Goal: Task Accomplishment & Management: Manage account settings

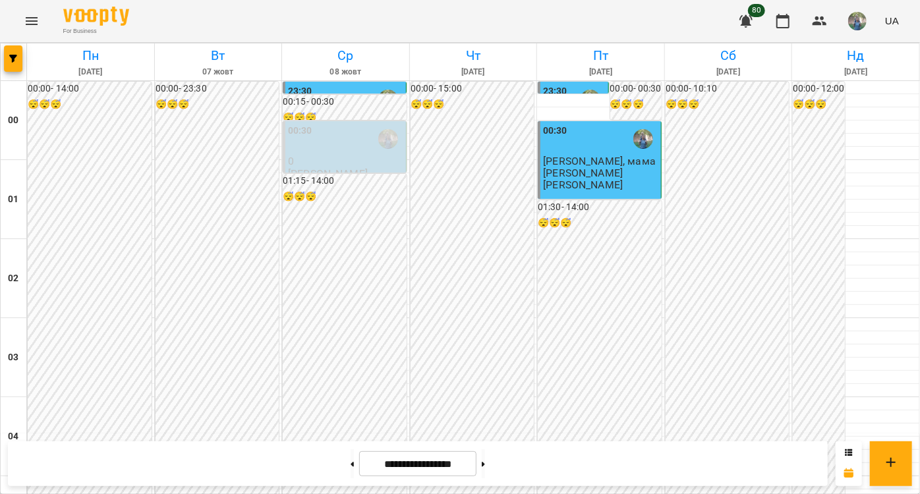
scroll to position [823, 0]
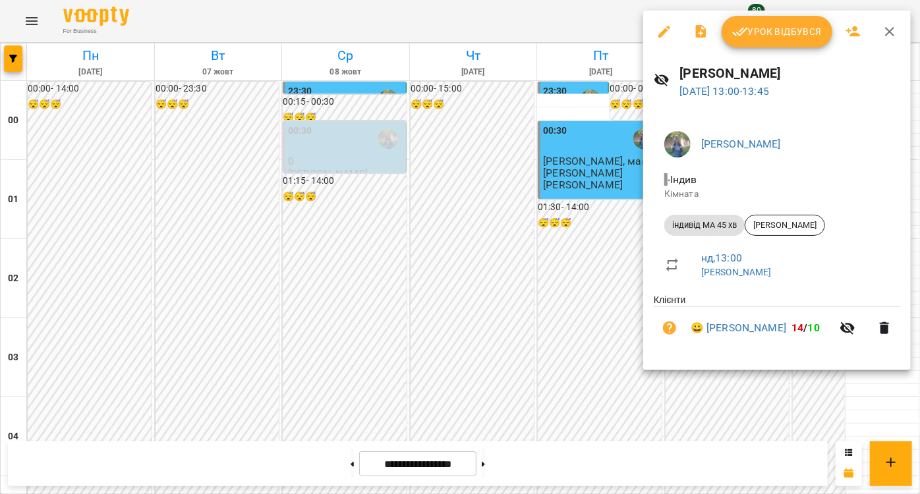
click at [759, 38] on span "Урок відбувся" at bounding box center [777, 32] width 90 height 16
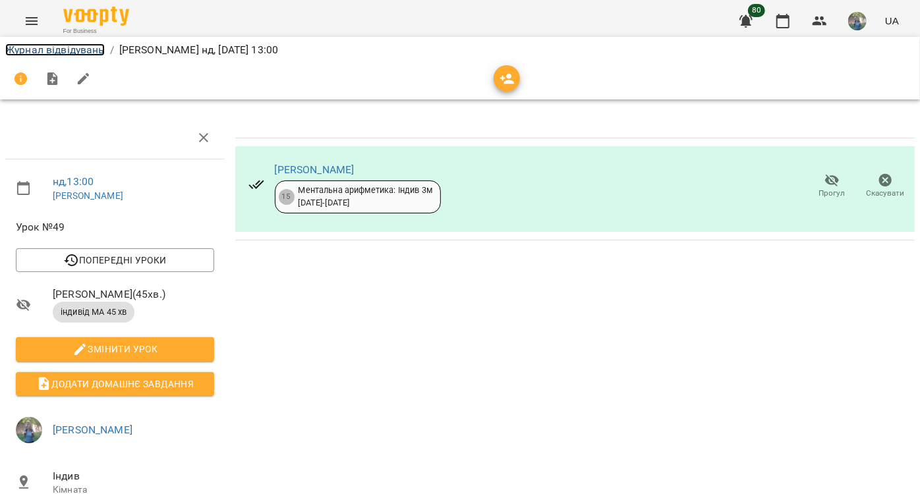
click at [64, 55] on link "Журнал відвідувань" at bounding box center [54, 49] width 99 height 13
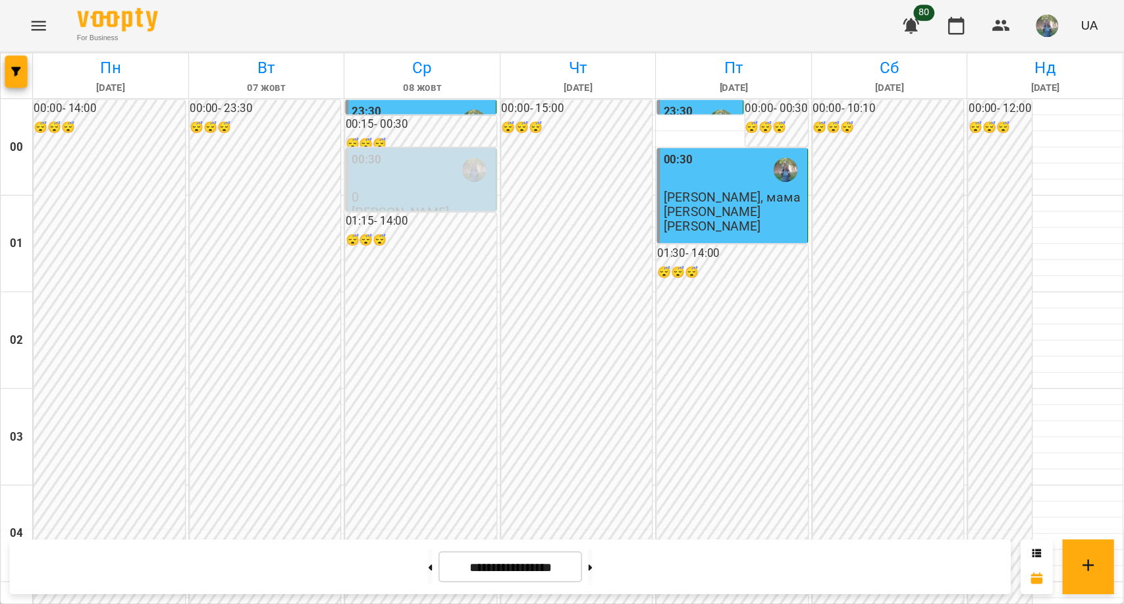
scroll to position [1497, 0]
click at [350, 458] on button at bounding box center [351, 463] width 3 height 29
type input "**********"
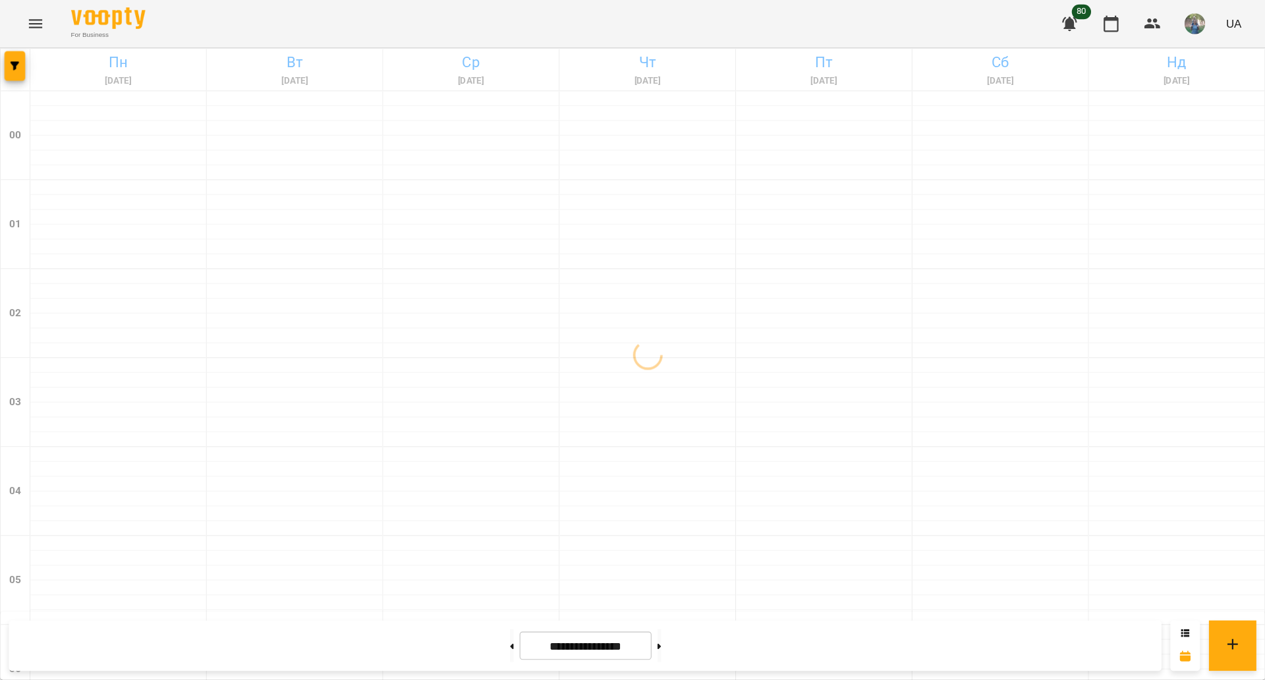
scroll to position [1358, 0]
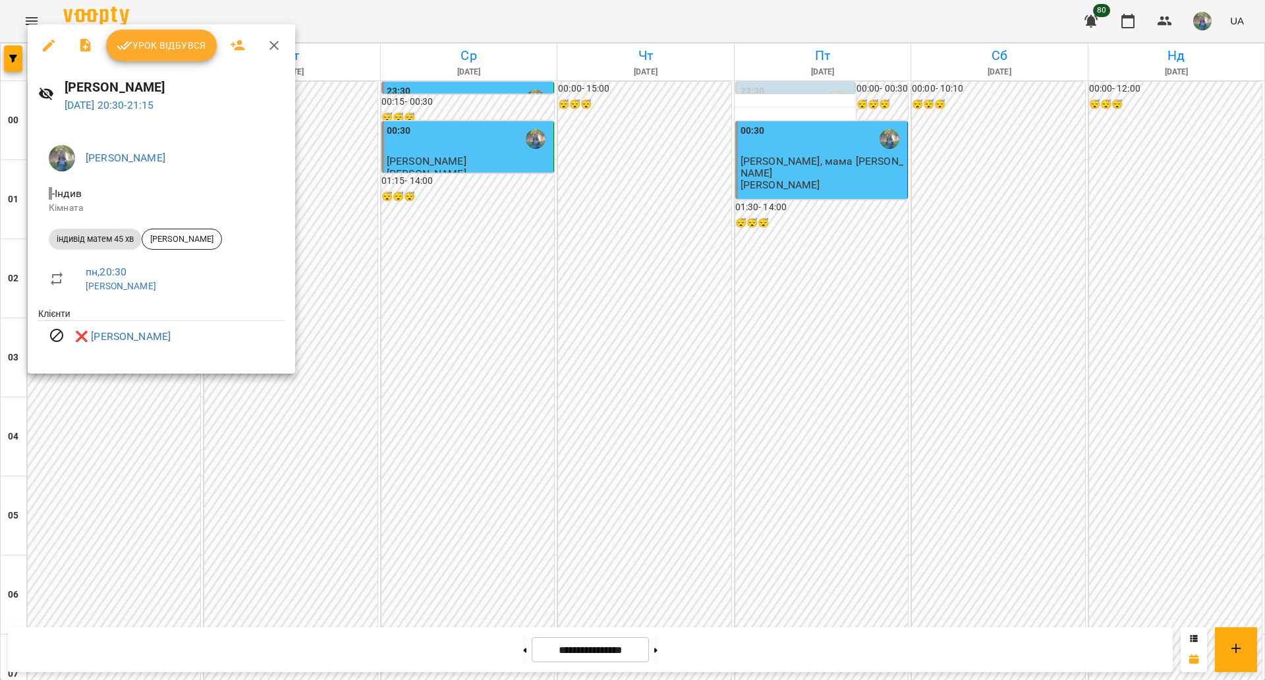
click at [570, 378] on div at bounding box center [632, 340] width 1265 height 680
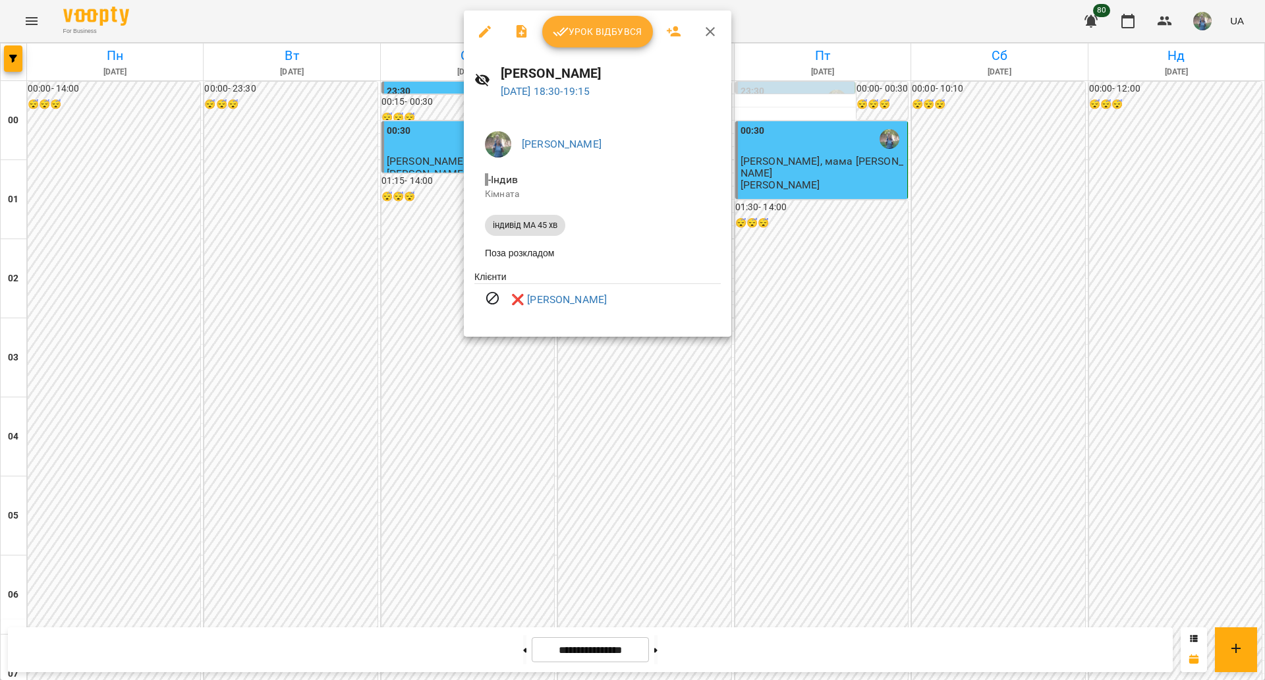
click at [506, 387] on div at bounding box center [632, 340] width 1265 height 680
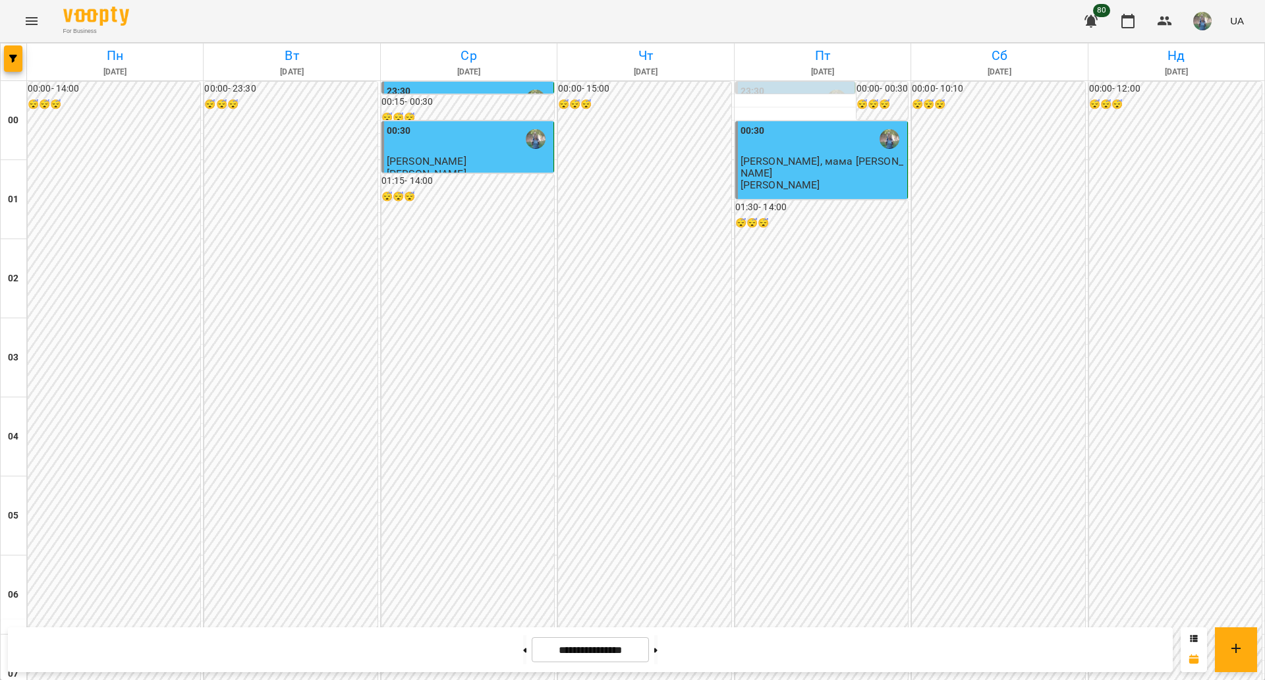
scroll to position [864, 0]
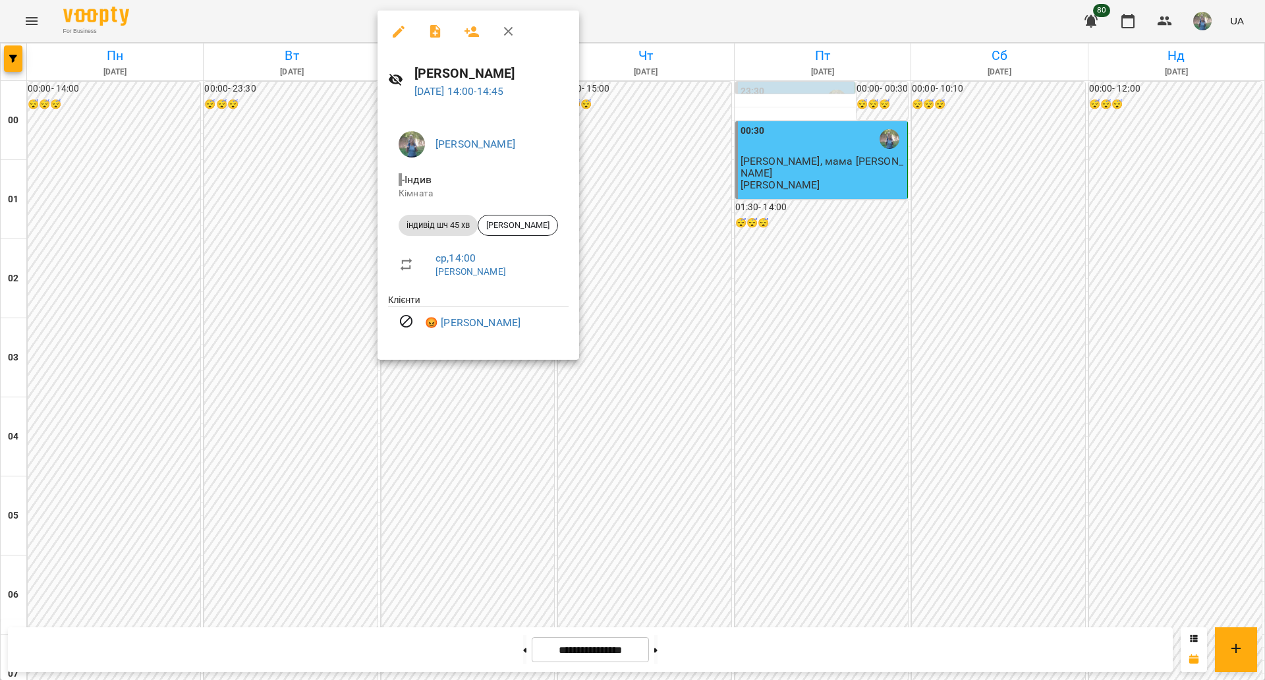
click at [464, 493] on div at bounding box center [632, 340] width 1265 height 680
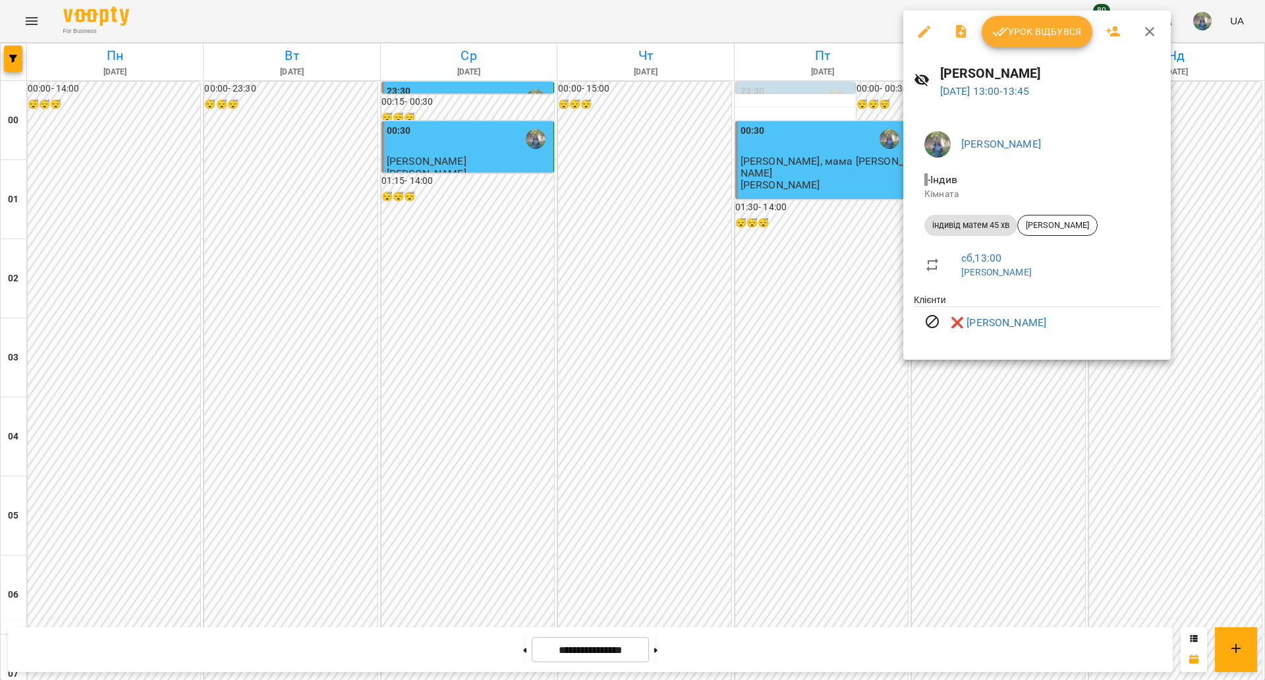
drag, startPoint x: 655, startPoint y: 230, endPoint x: 665, endPoint y: 238, distance: 13.6
click at [649, 229] on div at bounding box center [632, 340] width 1265 height 680
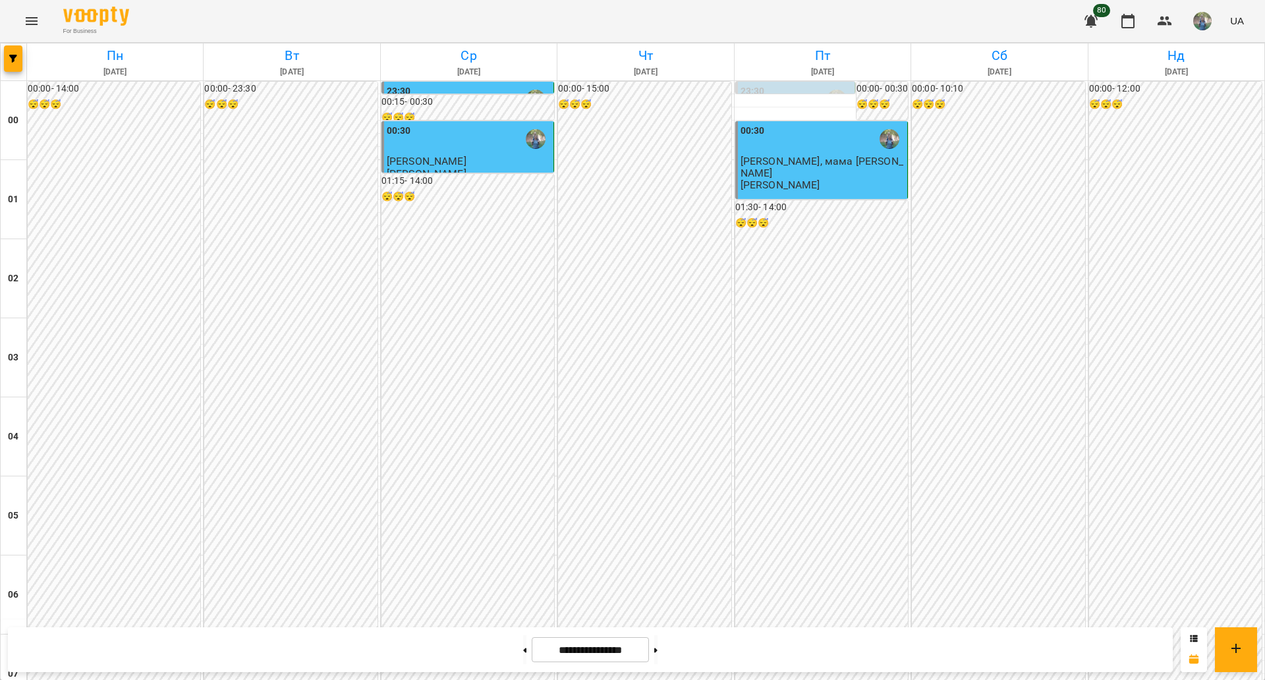
scroll to position [699, 0]
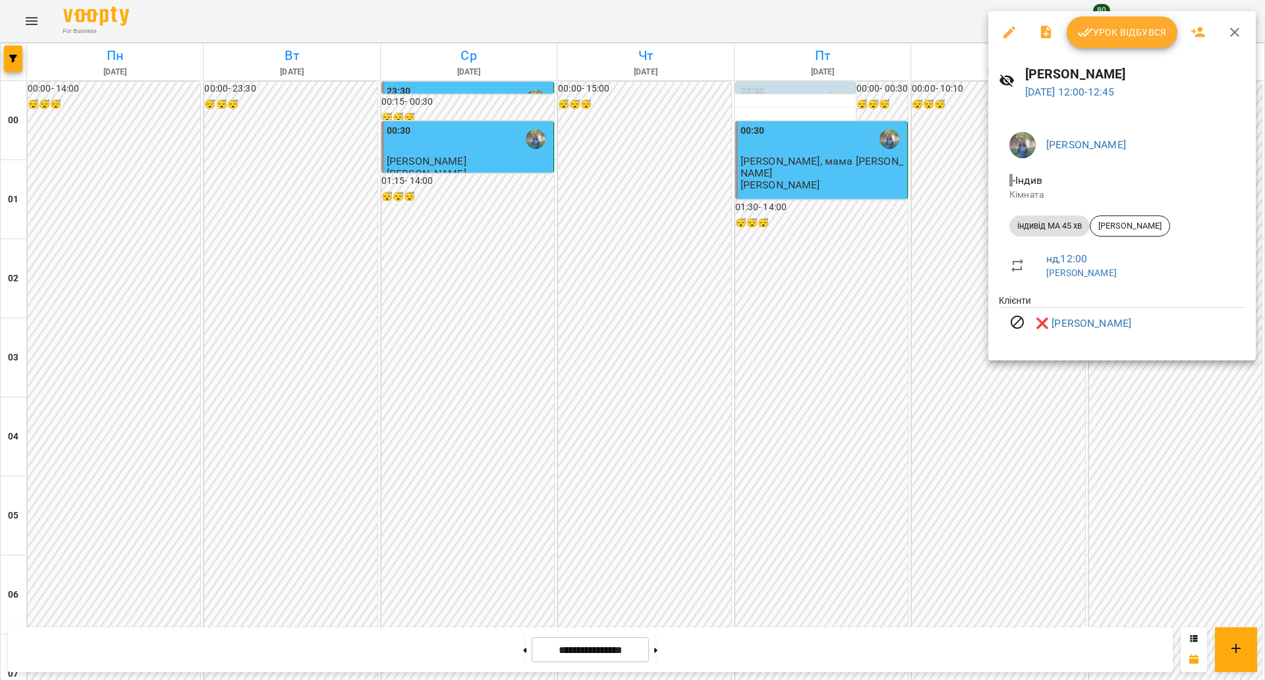
click at [877, 393] on div at bounding box center [632, 340] width 1265 height 680
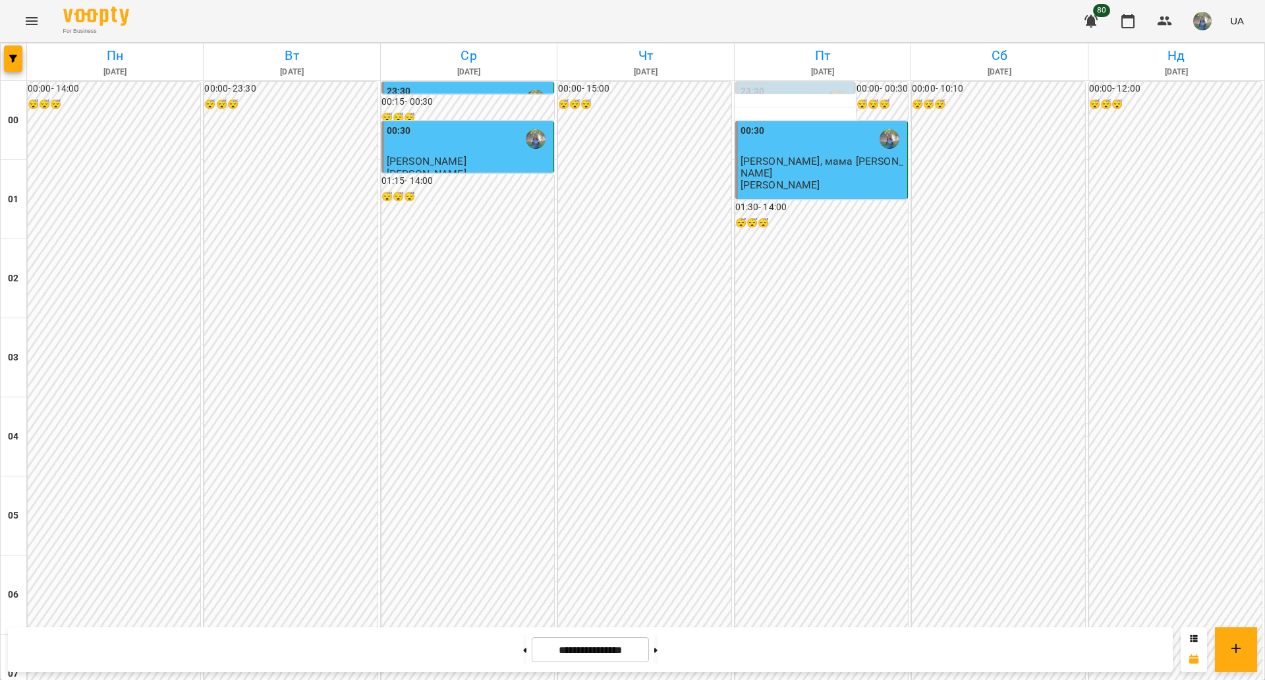
scroll to position [1358, 0]
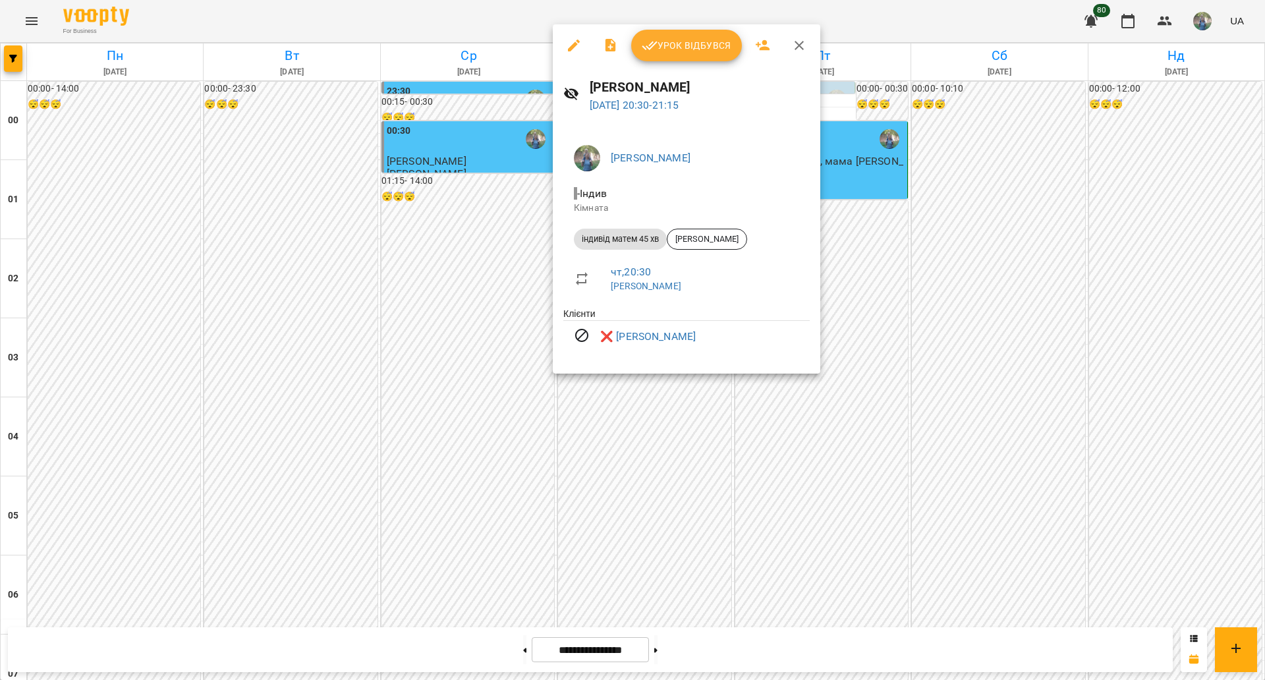
click at [844, 423] on div at bounding box center [632, 340] width 1265 height 680
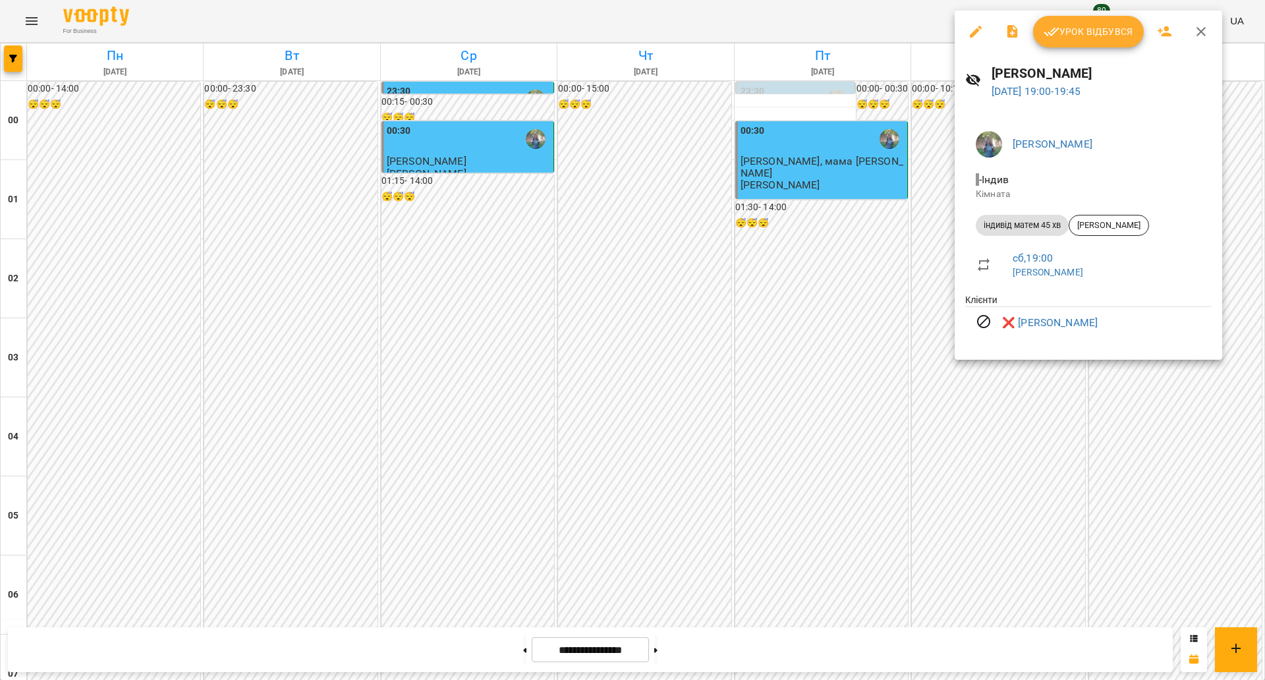
click at [836, 463] on div at bounding box center [632, 340] width 1265 height 680
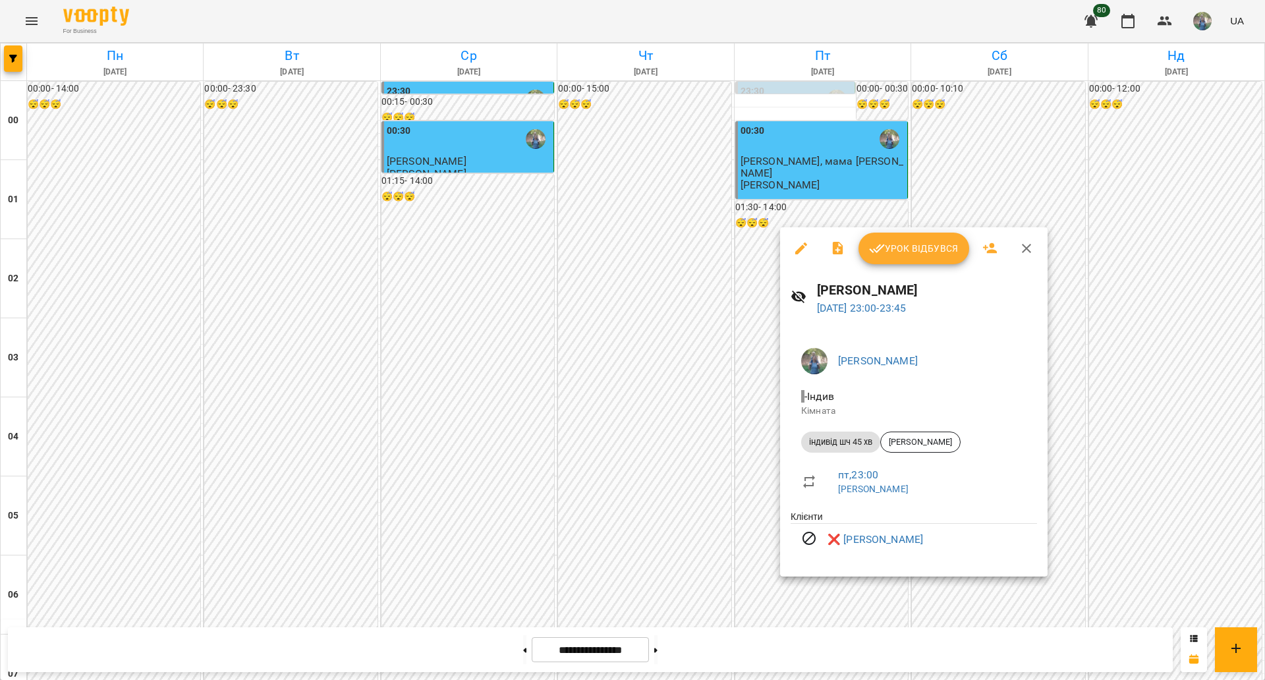
click at [505, 493] on div at bounding box center [632, 340] width 1265 height 680
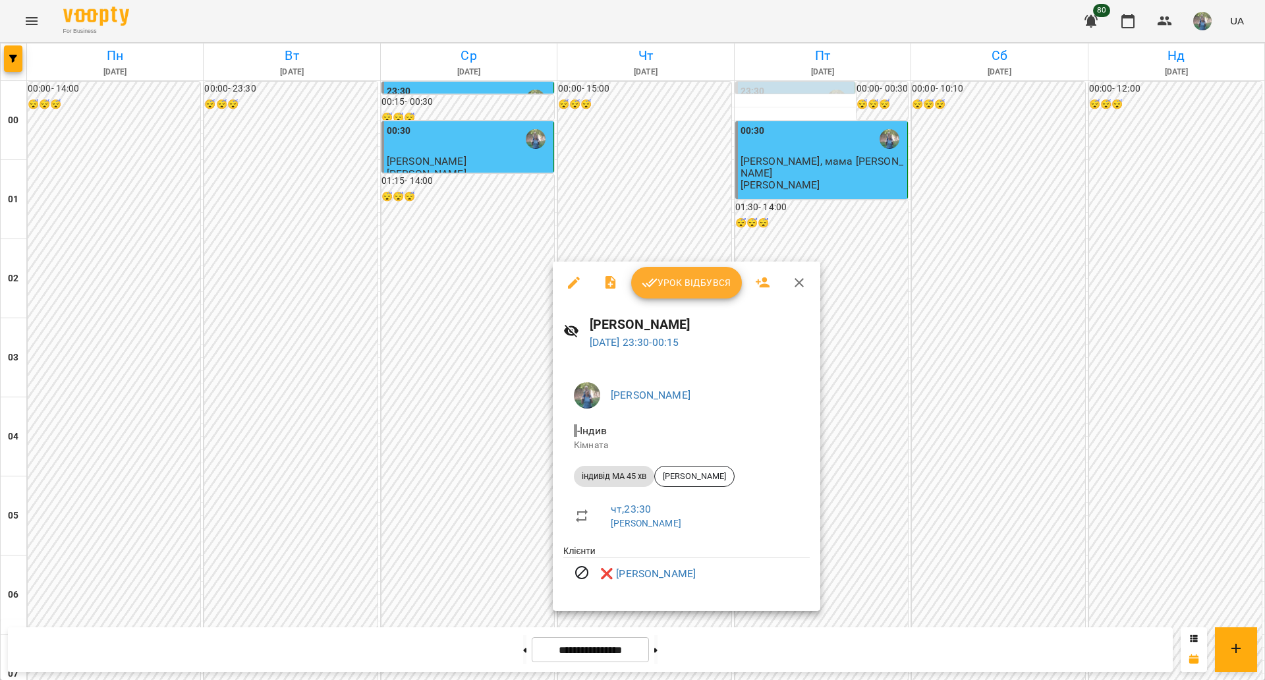
click at [532, 385] on div at bounding box center [632, 340] width 1265 height 680
